Goal: Submit feedback/report problem: Submit feedback/report problem

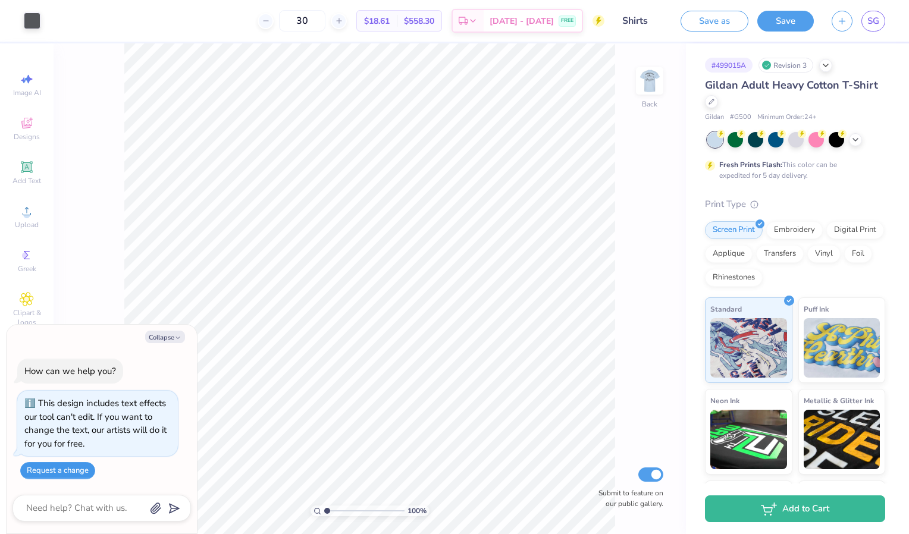
click at [65, 468] on button "Request a change" at bounding box center [57, 470] width 75 height 17
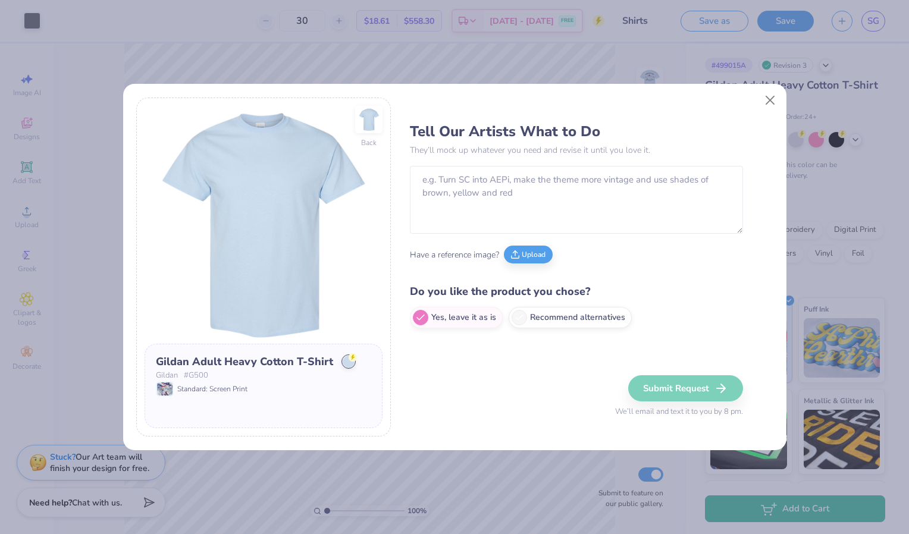
type textarea "x"
click at [516, 204] on textarea at bounding box center [576, 200] width 333 height 68
click at [525, 253] on button "Upload" at bounding box center [528, 253] width 49 height 18
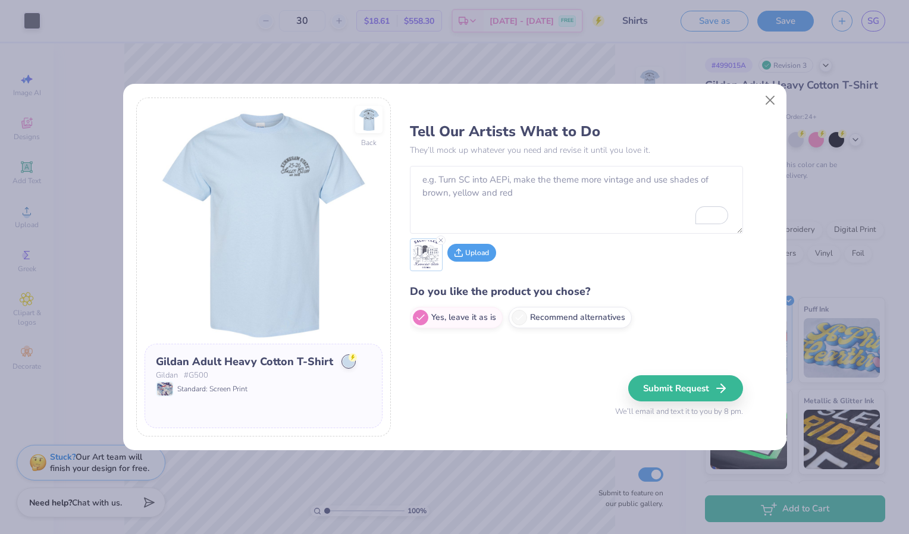
click at [488, 258] on button "Upload" at bounding box center [472, 253] width 49 height 18
click at [555, 198] on textarea "To enrich screen reader interactions, please activate Accessibility in Grammarl…" at bounding box center [576, 200] width 333 height 68
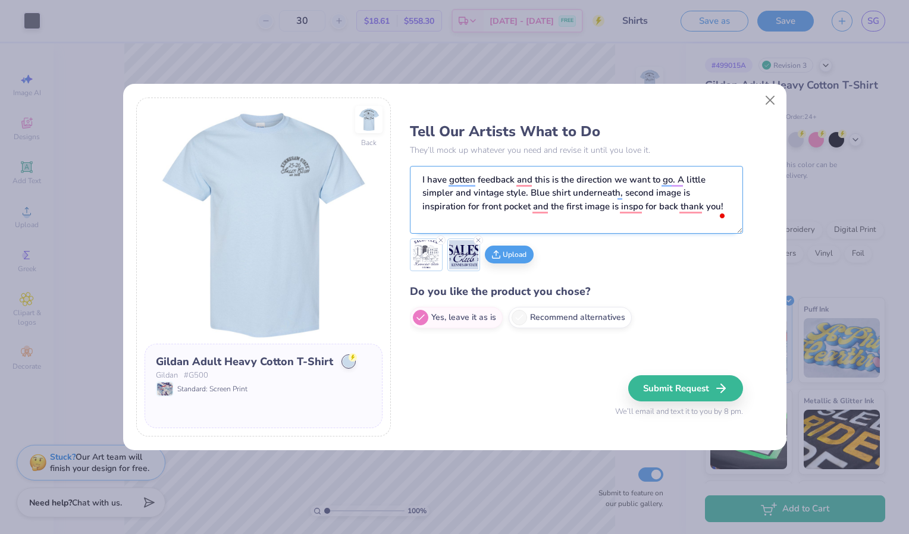
click at [532, 181] on textarea "I have gotten feedback and this is the direction we want to go. A little simple…" at bounding box center [576, 200] width 333 height 68
type textarea "I have gotten feedback and this is the direction we want to go. A little simple…"
click at [674, 390] on button "Submit Request" at bounding box center [687, 389] width 115 height 26
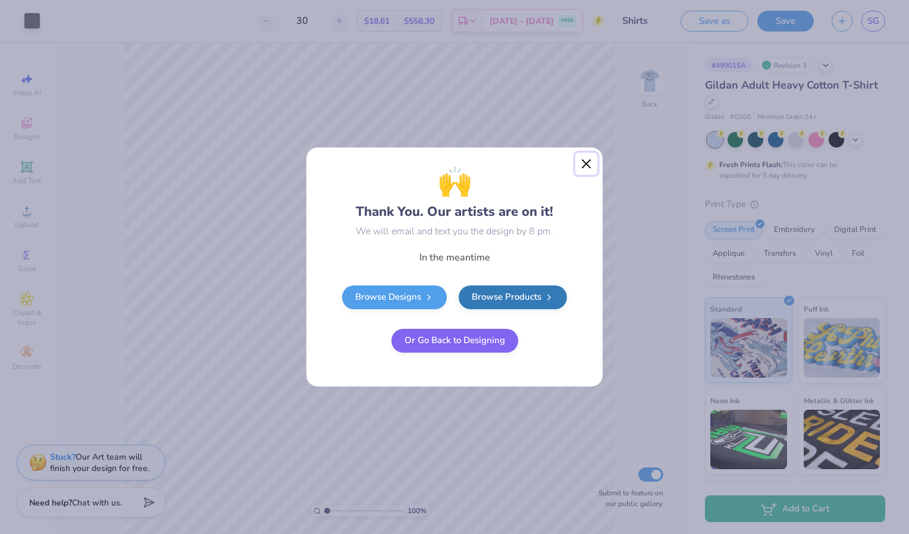
click at [585, 161] on button "Close" at bounding box center [587, 164] width 23 height 23
